Goal: Information Seeking & Learning: Find specific fact

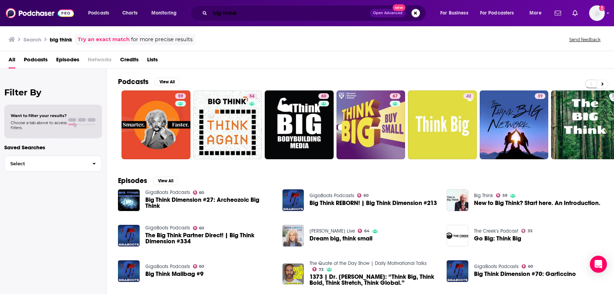
click at [336, 16] on input "big think" at bounding box center [290, 12] width 160 height 11
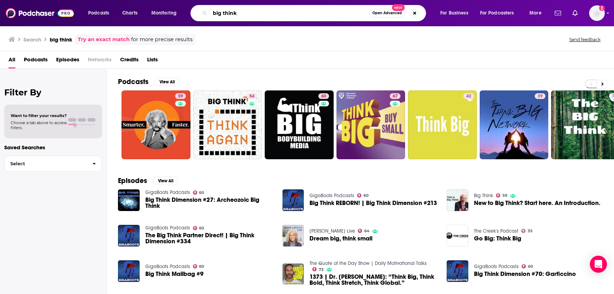
click at [336, 16] on input "big think" at bounding box center [289, 12] width 159 height 11
paste input "Pass the Mic"
type input "Pass the Mic"
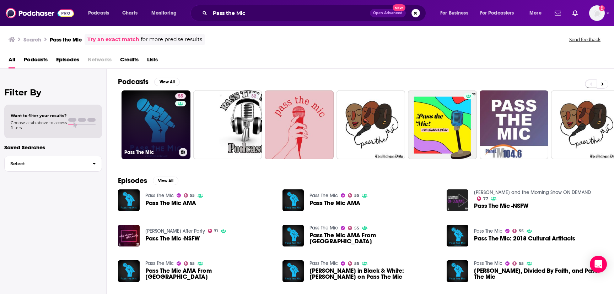
click at [161, 129] on link "55 Pass The Mic" at bounding box center [155, 125] width 69 height 69
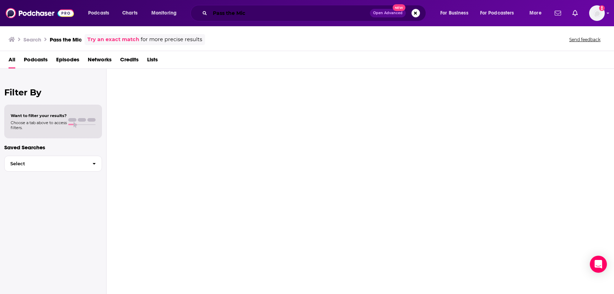
click at [258, 13] on input "Pass the Mic" at bounding box center [290, 12] width 160 height 11
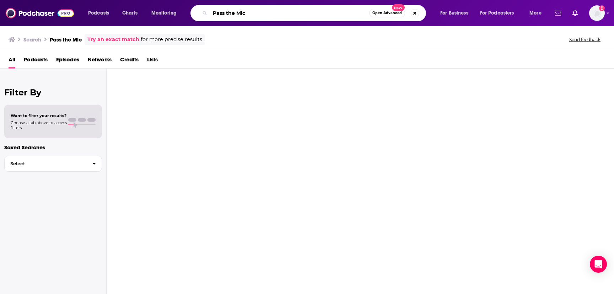
click at [224, 12] on input "Pass the Mic" at bounding box center [289, 12] width 159 height 11
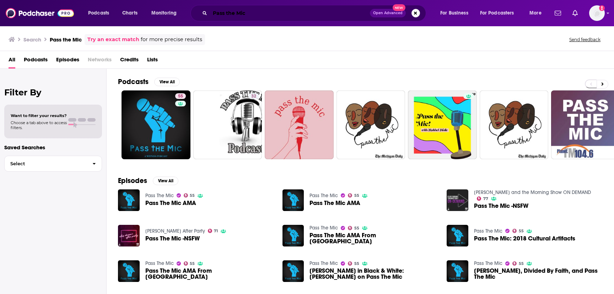
click at [270, 15] on input "Pass the Mic" at bounding box center [290, 12] width 160 height 11
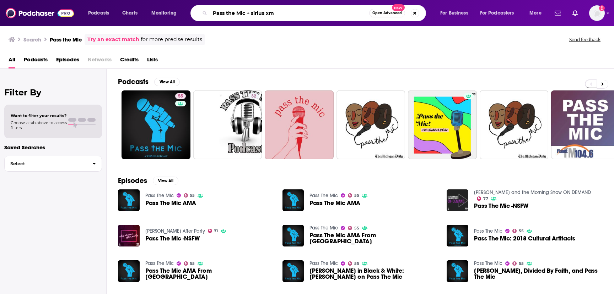
type input "Pass the Mic + sirius xm"
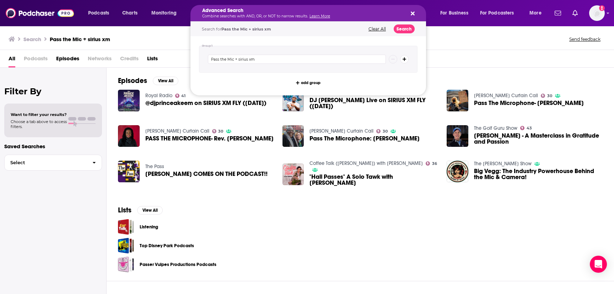
drag, startPoint x: 280, startPoint y: 13, endPoint x: 254, endPoint y: 12, distance: 26.3
click at [239, 62] on input "Pass the Mic + sirius xm" at bounding box center [297, 59] width 178 height 9
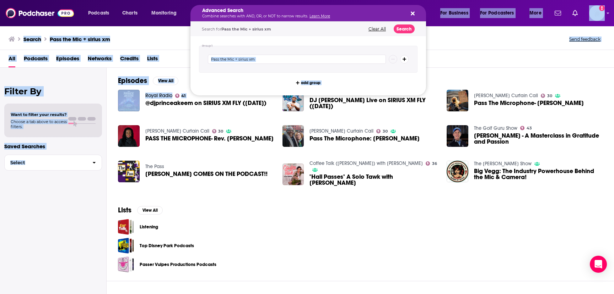
click at [234, 95] on div "Podcasts Charts Monitoring Advanced Search Combine searches with AND, OR, or NO…" at bounding box center [307, 147] width 614 height 294
click at [242, 109] on div "Royal Radio 41 @djprinceakeem on SIRIUS XM FLY (8.27.25)" at bounding box center [205, 101] width 121 height 22
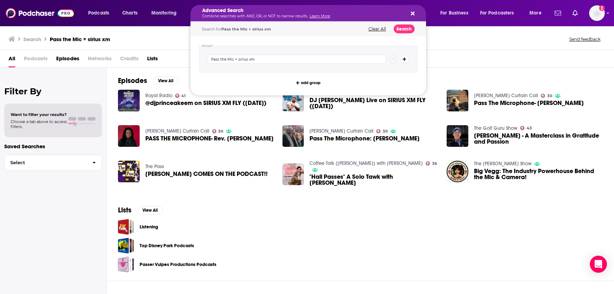
click at [252, 16] on p "Combine searches with AND, OR, or NOT to narrow results. Learn More" at bounding box center [302, 17] width 201 height 4
click at [381, 28] on button "Clear All" at bounding box center [377, 29] width 22 height 5
click at [276, 61] on input "Search podcasts, credits, & more..." at bounding box center [297, 59] width 178 height 9
type input "pass the mic"
click at [404, 30] on button "Search" at bounding box center [404, 29] width 21 height 9
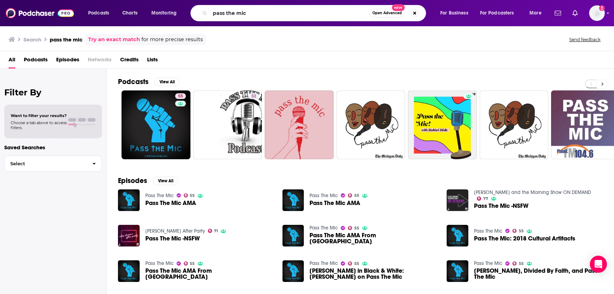
click at [604, 84] on button at bounding box center [602, 84] width 12 height 9
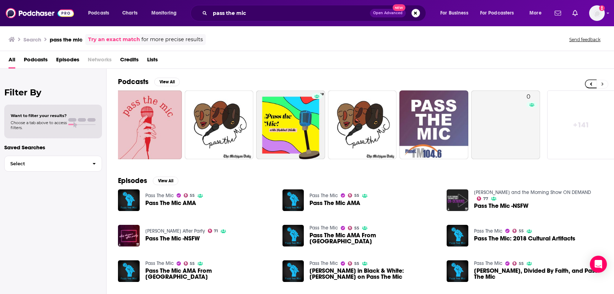
scroll to position [0, 157]
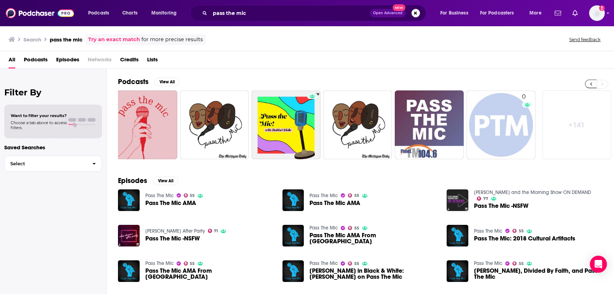
click at [585, 86] on button at bounding box center [591, 84] width 12 height 9
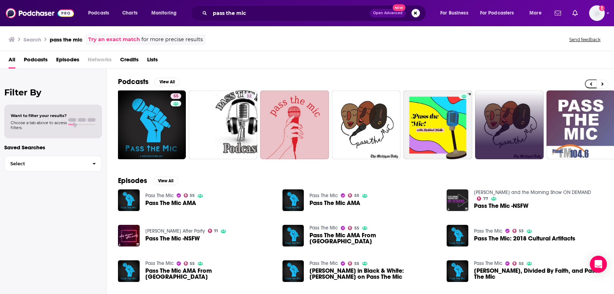
scroll to position [0, 0]
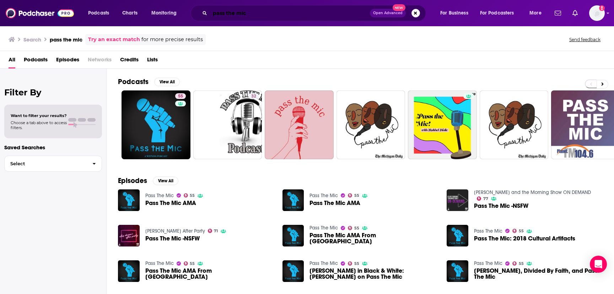
click at [251, 15] on input "pass the mic" at bounding box center [290, 12] width 160 height 11
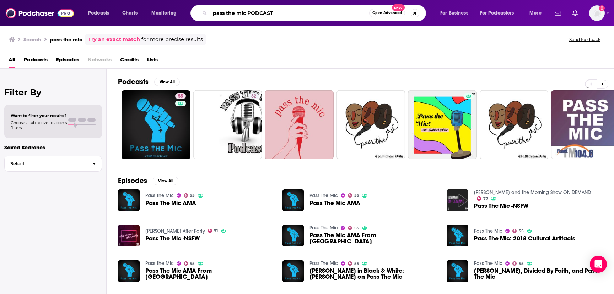
type input "pass the mic PODCAST"
